Goal: Information Seeking & Learning: Understand process/instructions

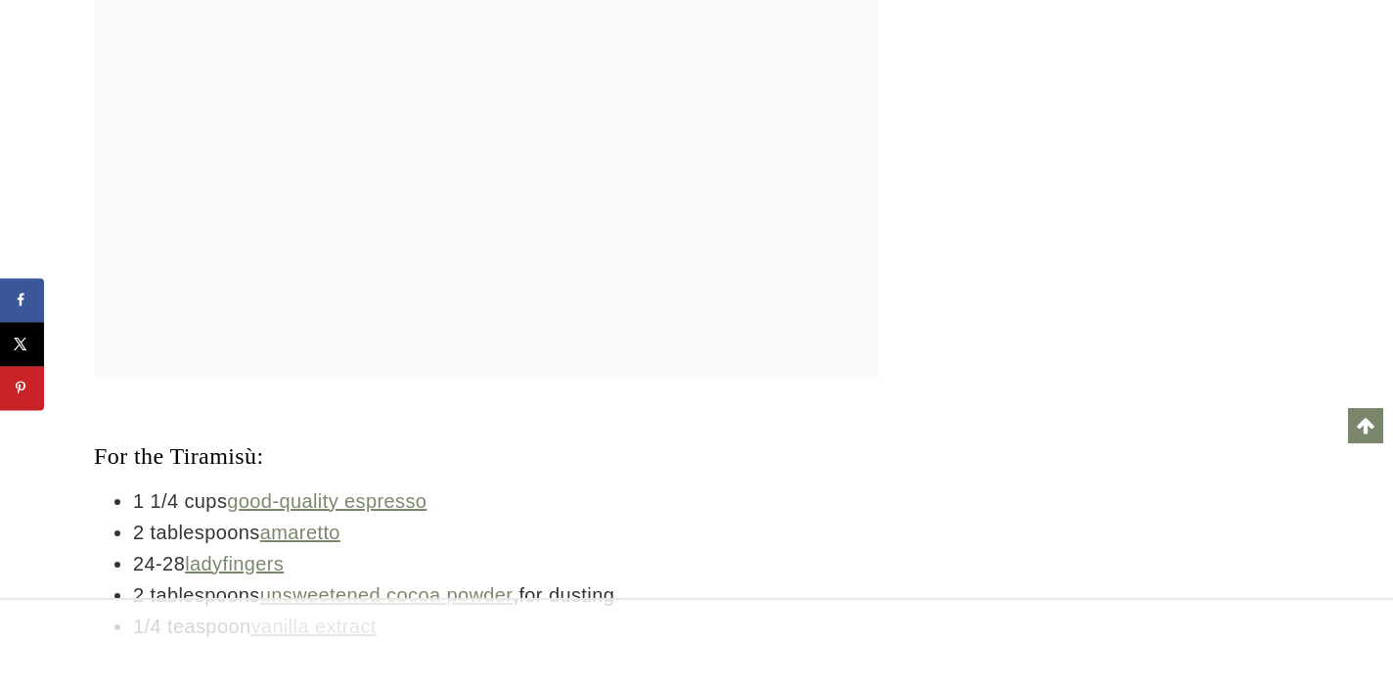
scroll to position [3958, 0]
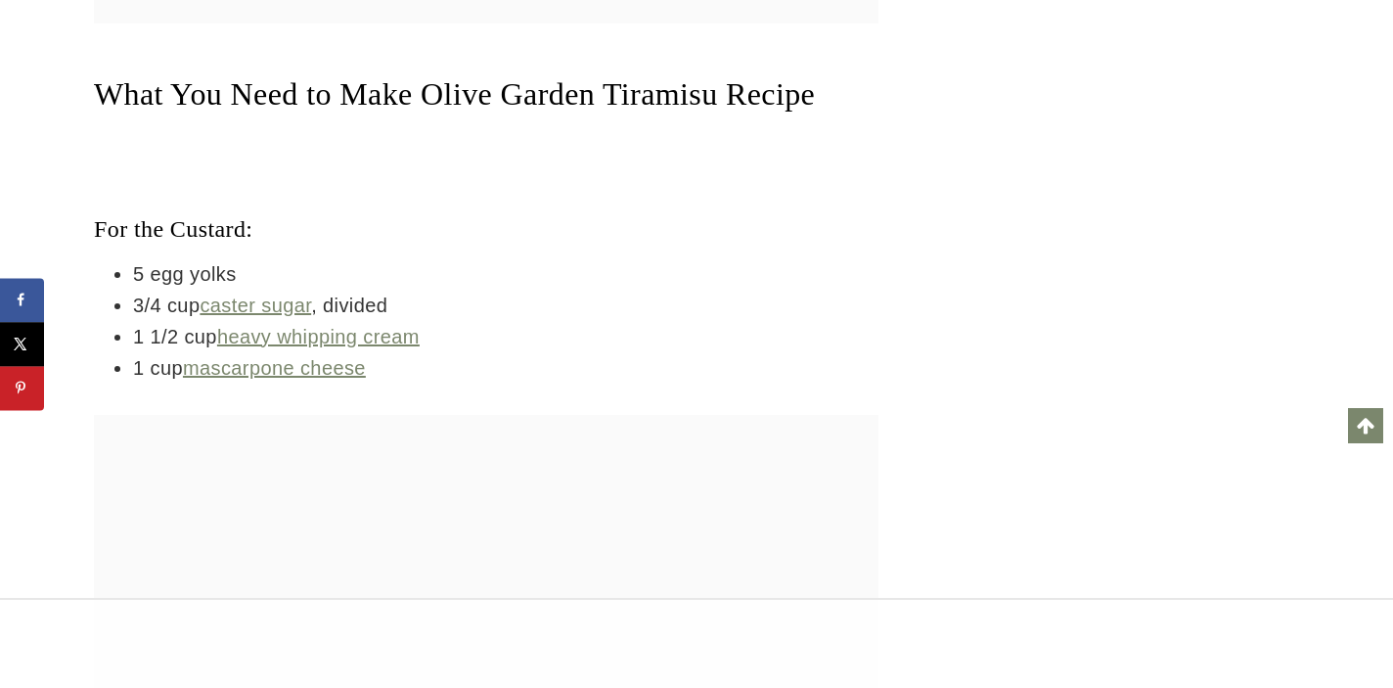
drag, startPoint x: 95, startPoint y: 227, endPoint x: 398, endPoint y: 372, distance: 336.1
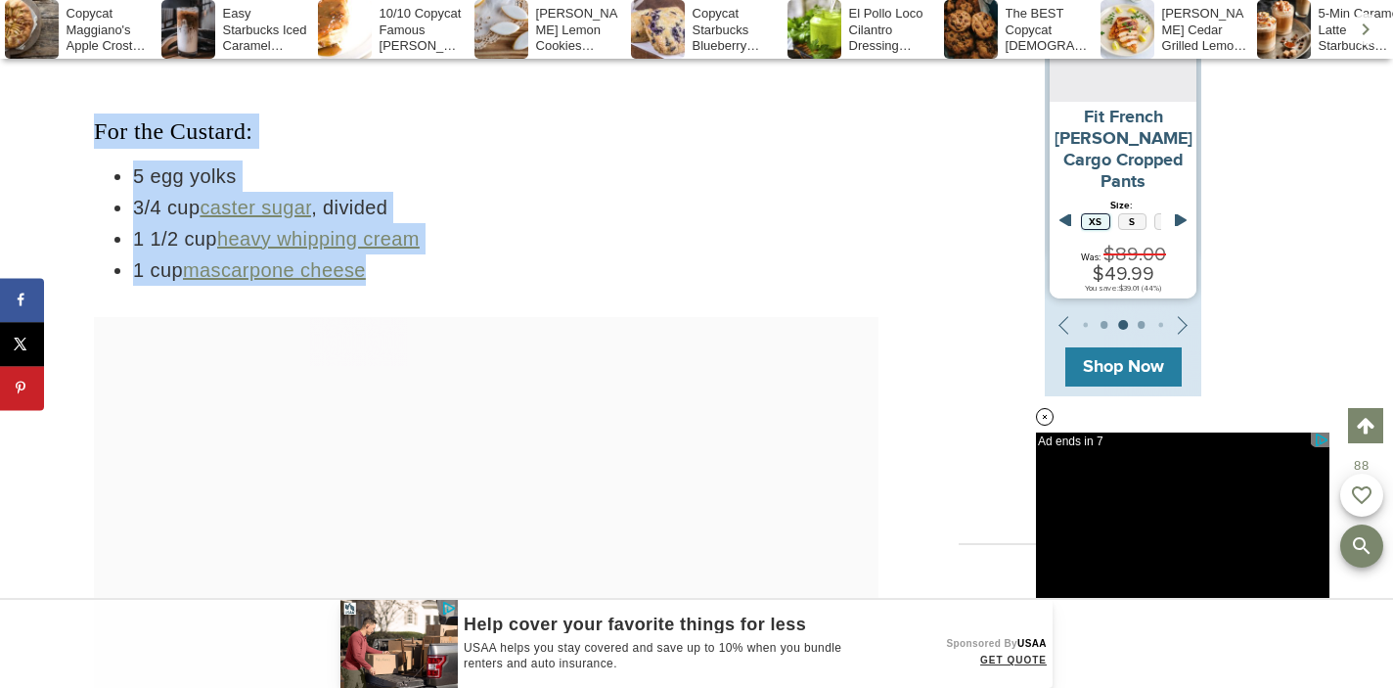
scroll to position [4815, 0]
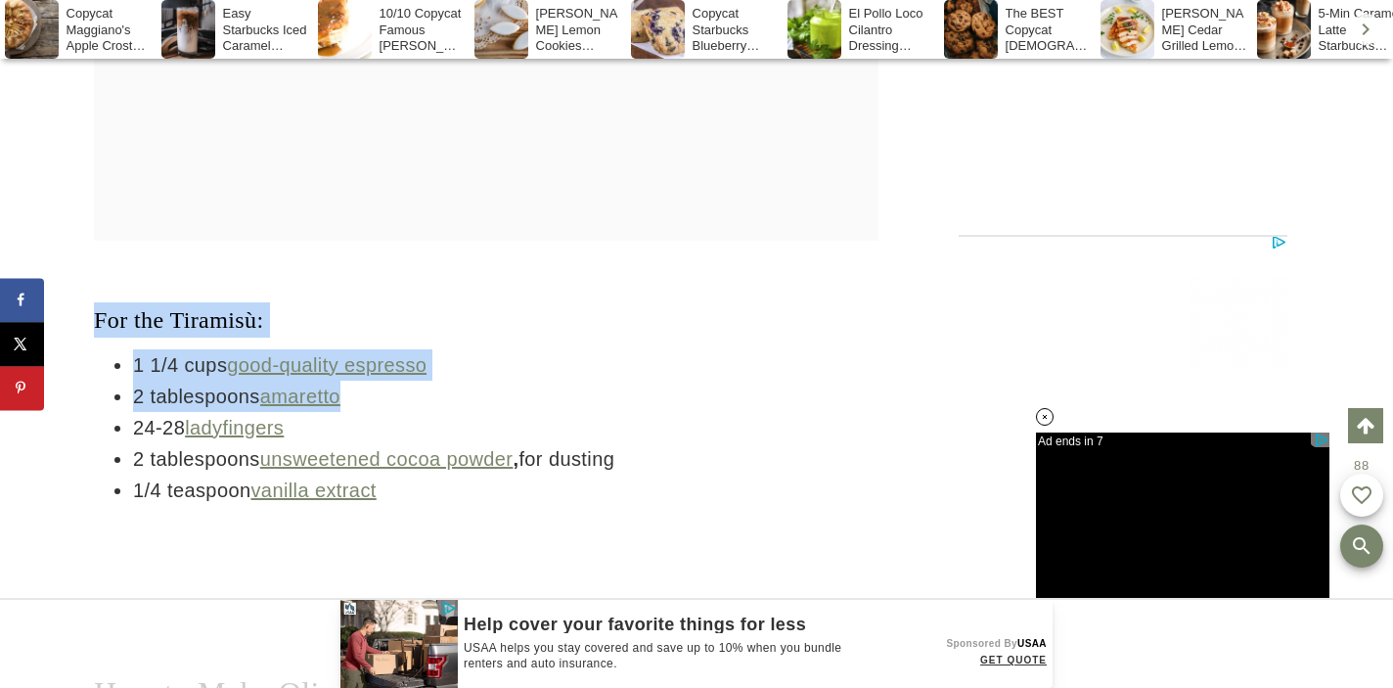
drag, startPoint x: 94, startPoint y: 320, endPoint x: 444, endPoint y: 513, distance: 399.8
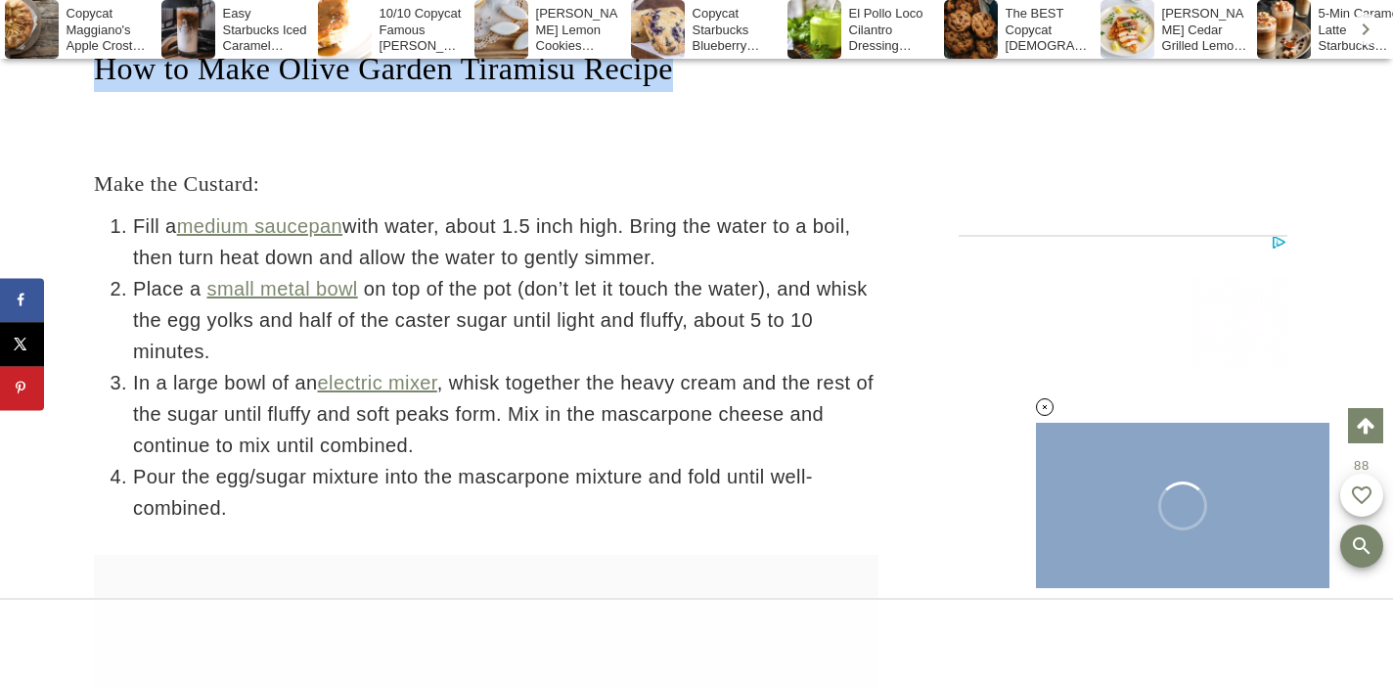
scroll to position [5601, 0]
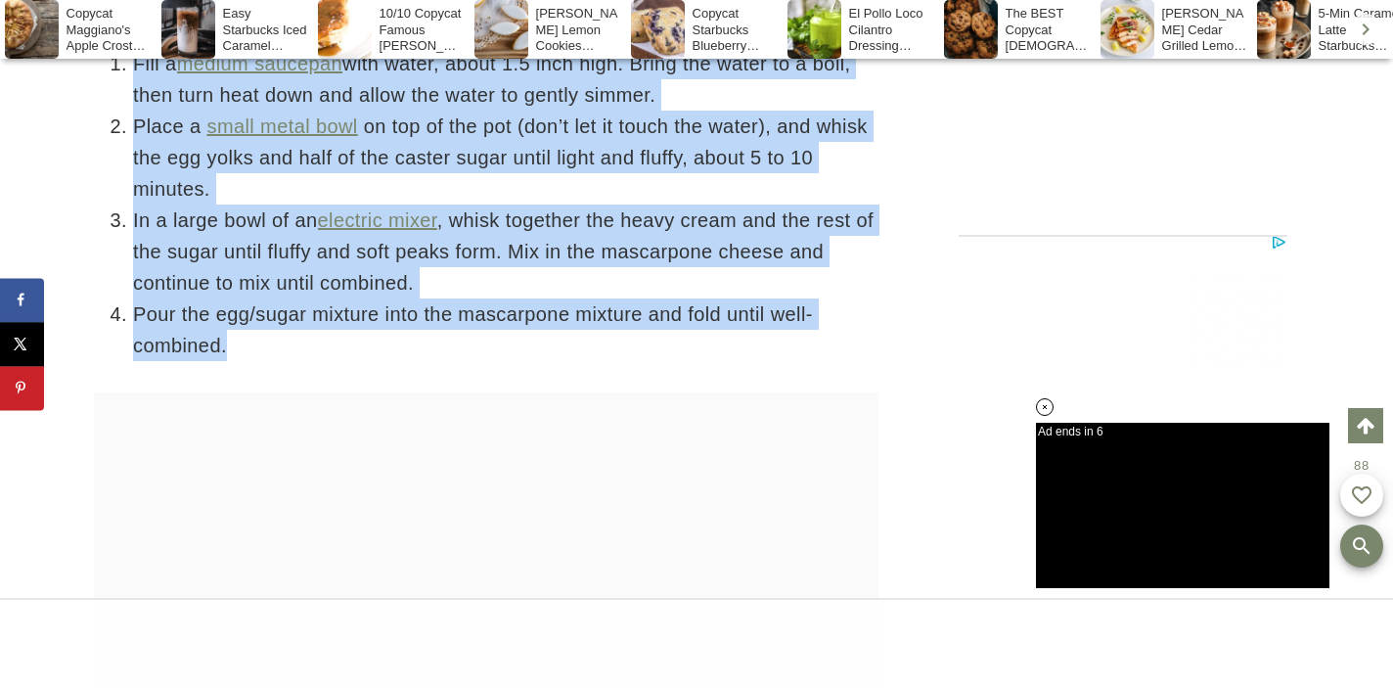
drag, startPoint x: 99, startPoint y: 307, endPoint x: 610, endPoint y: 309, distance: 510.7
copy div "Make the Custard: Fill a medium saucepan with water, about 1.5 inch high. Bring…"
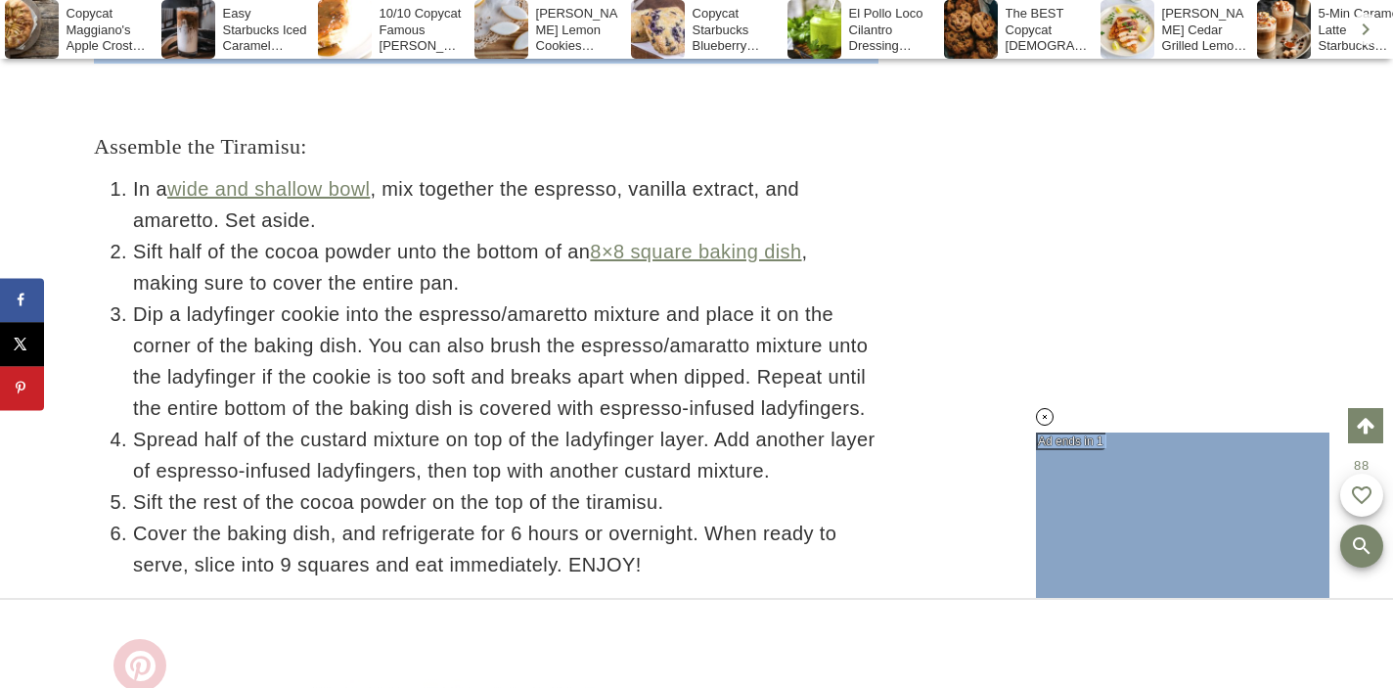
scroll to position [6369, 0]
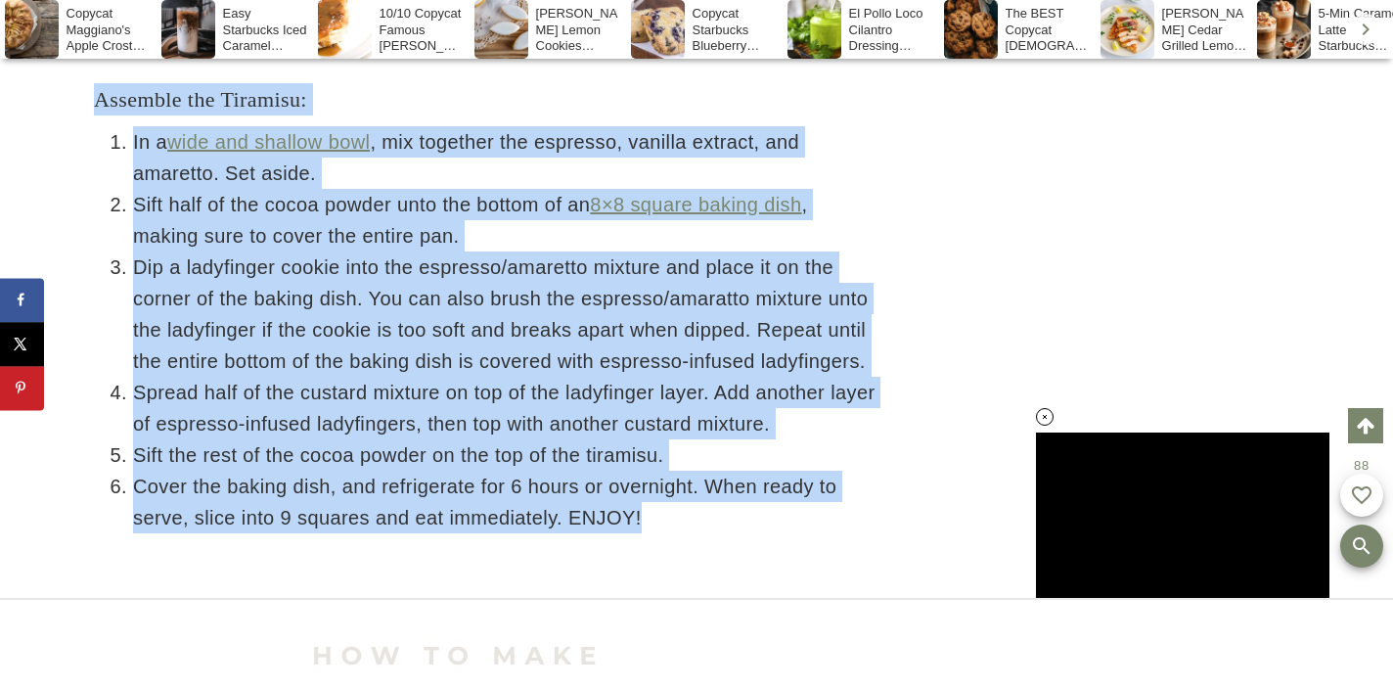
drag, startPoint x: 97, startPoint y: 334, endPoint x: 639, endPoint y: 491, distance: 564.5
copy div "Assemble the Tiramisu: In a wide and shallow bowl , mix together the espresso, …"
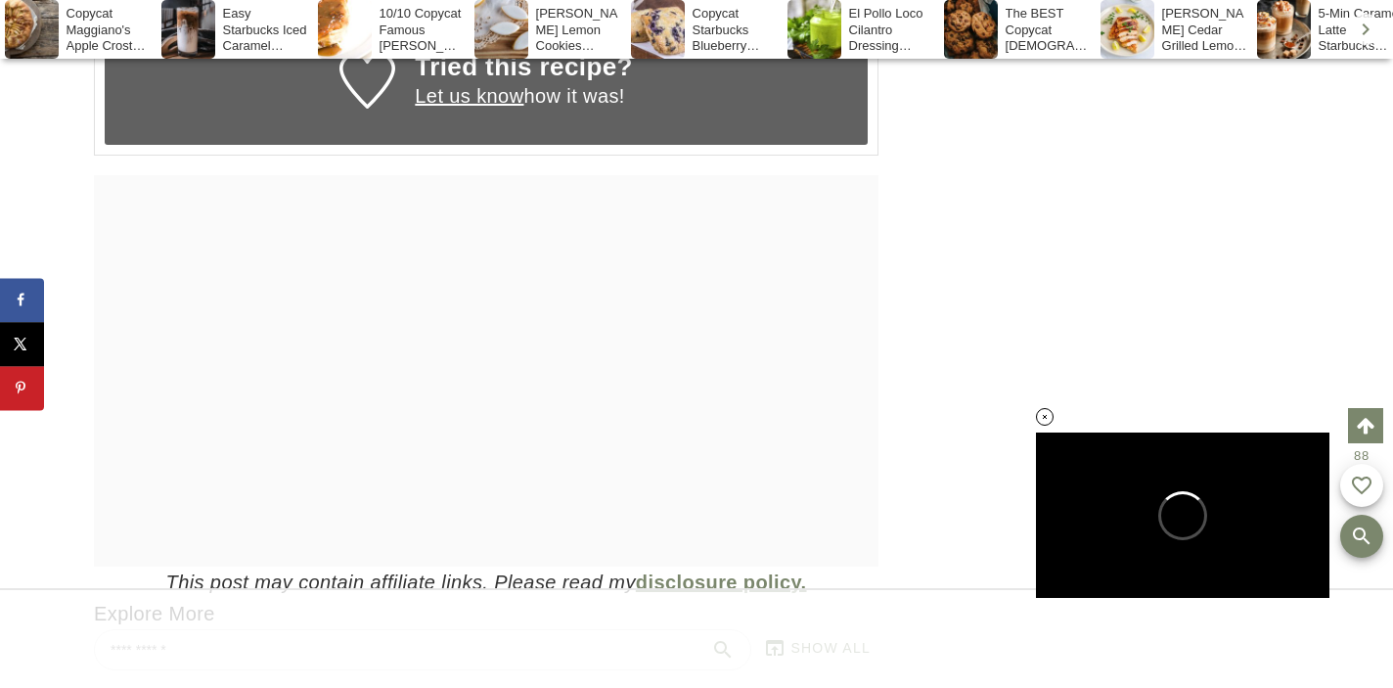
scroll to position [9689, 0]
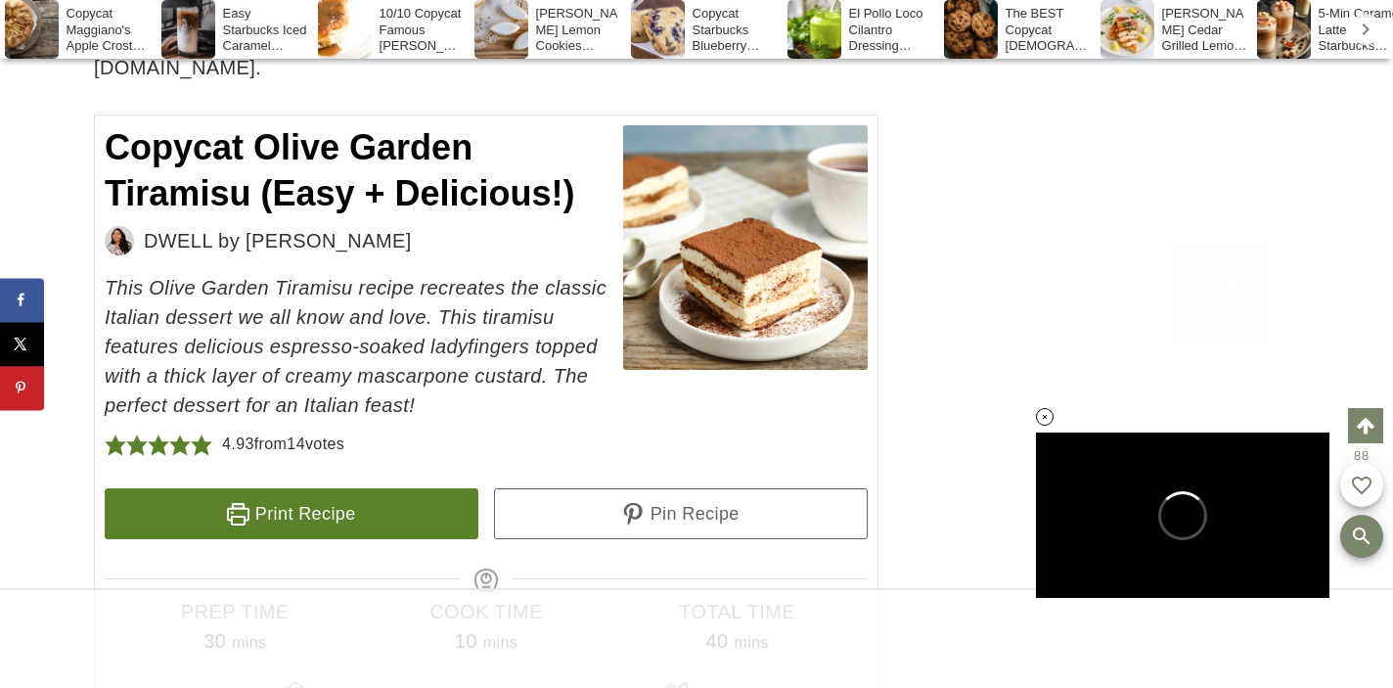
drag, startPoint x: 138, startPoint y: 211, endPoint x: 482, endPoint y: 328, distance: 363.6
copy div "Assemble the Tiramisu: In a wide and shallow bowl , mix together the espresso, …"
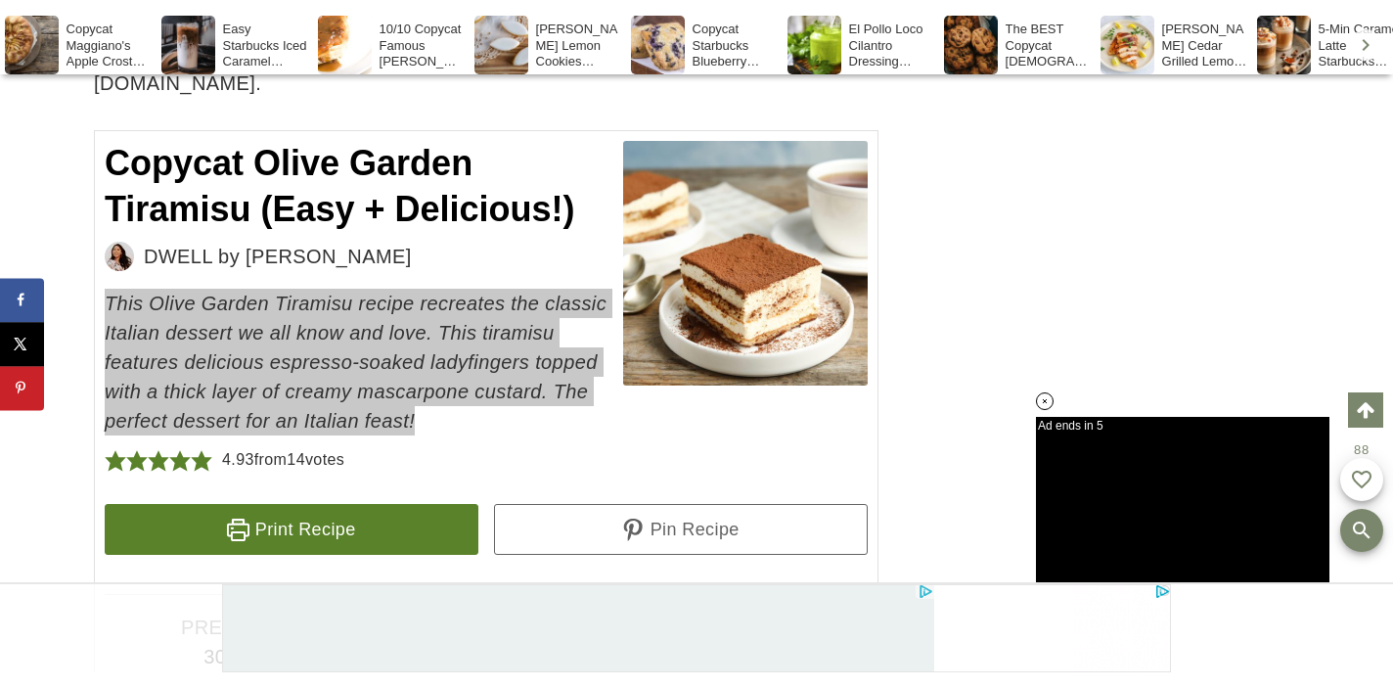
scroll to position [0, 0]
